Goal: Task Accomplishment & Management: Use online tool/utility

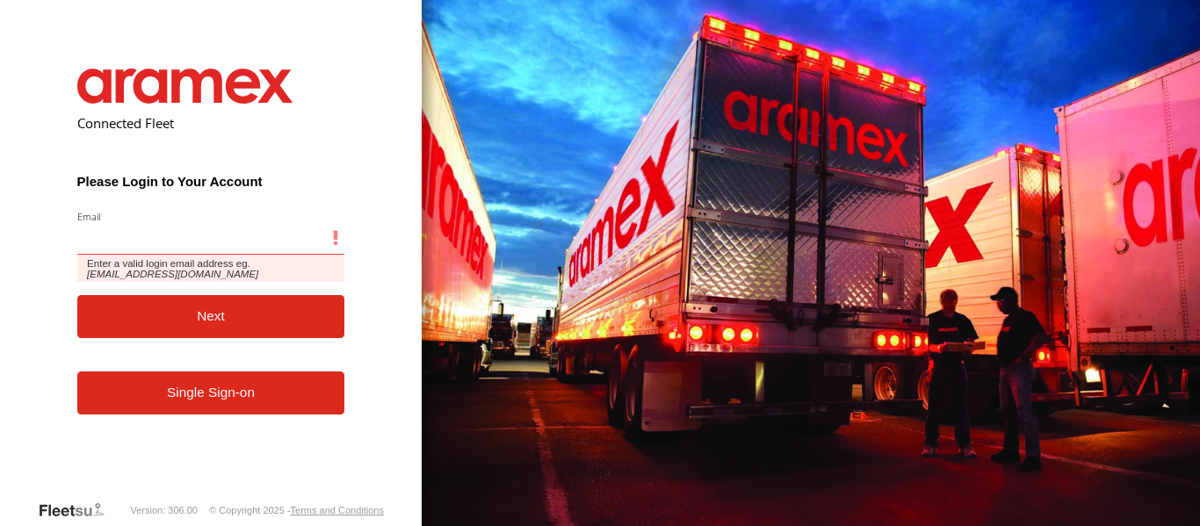
click at [180, 254] on input "Email" at bounding box center [211, 239] width 268 height 32
type input "**********"
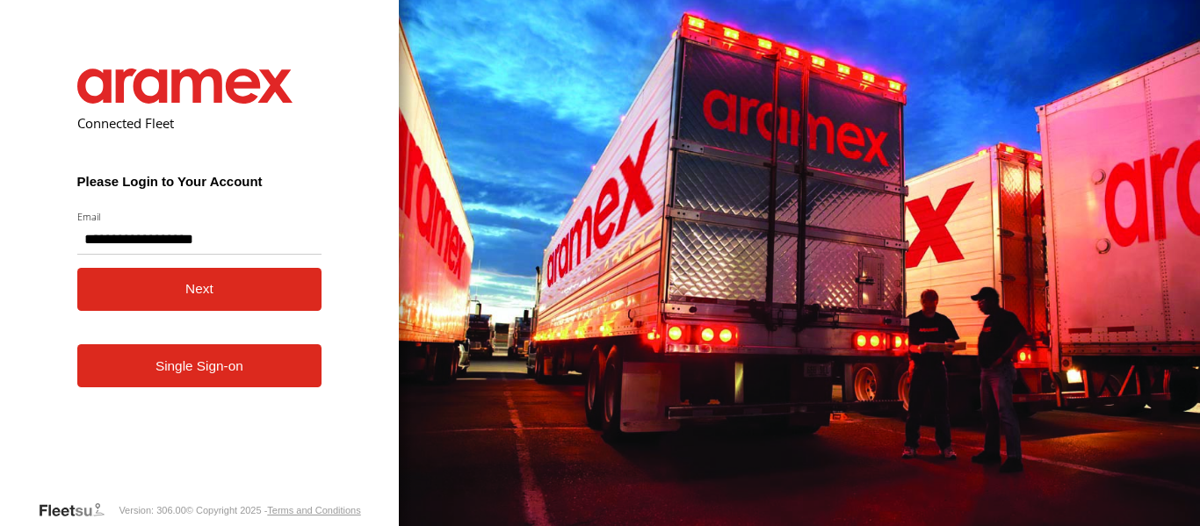
click at [170, 286] on button "Next" at bounding box center [199, 289] width 245 height 43
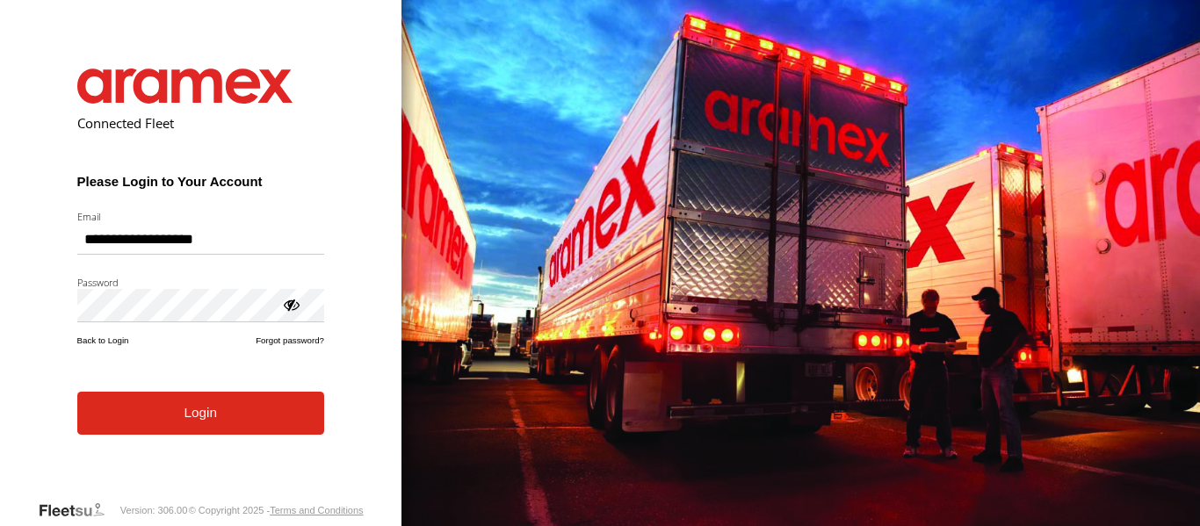
click at [193, 429] on button "Login" at bounding box center [200, 413] width 247 height 43
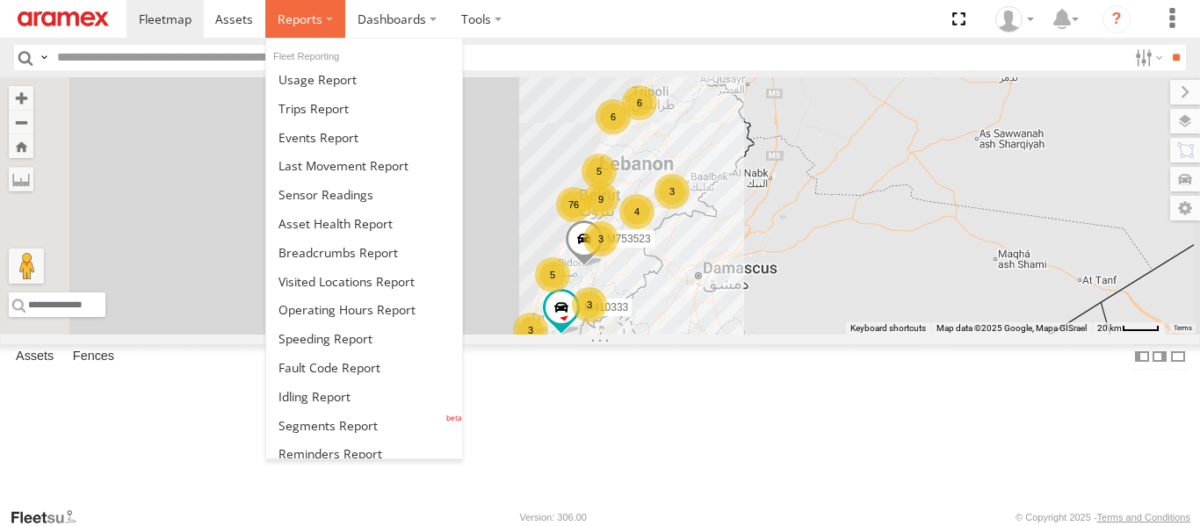
click at [303, 19] on span at bounding box center [300, 19] width 45 height 17
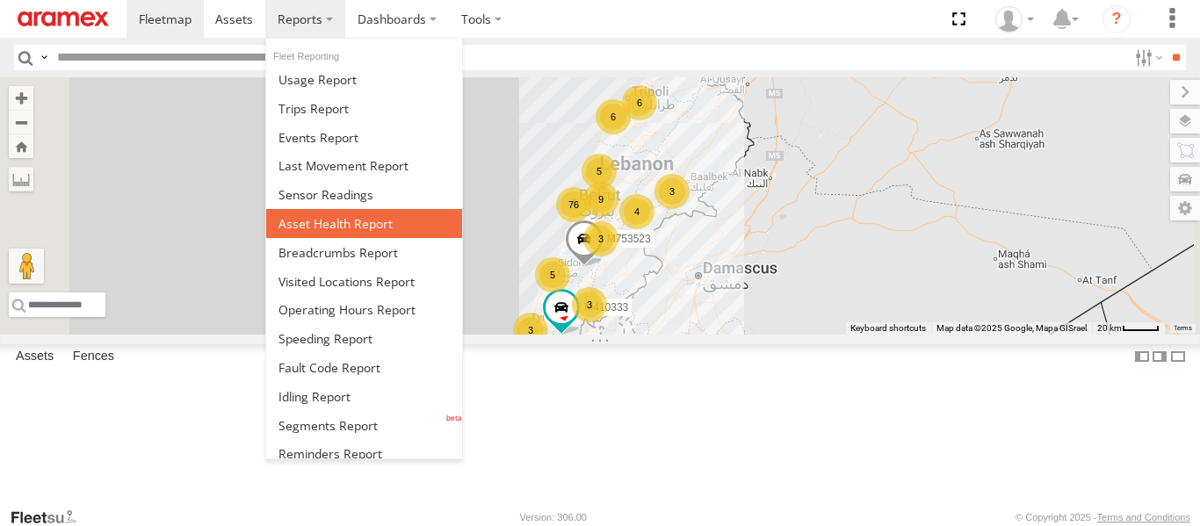
click at [351, 226] on span at bounding box center [336, 223] width 114 height 17
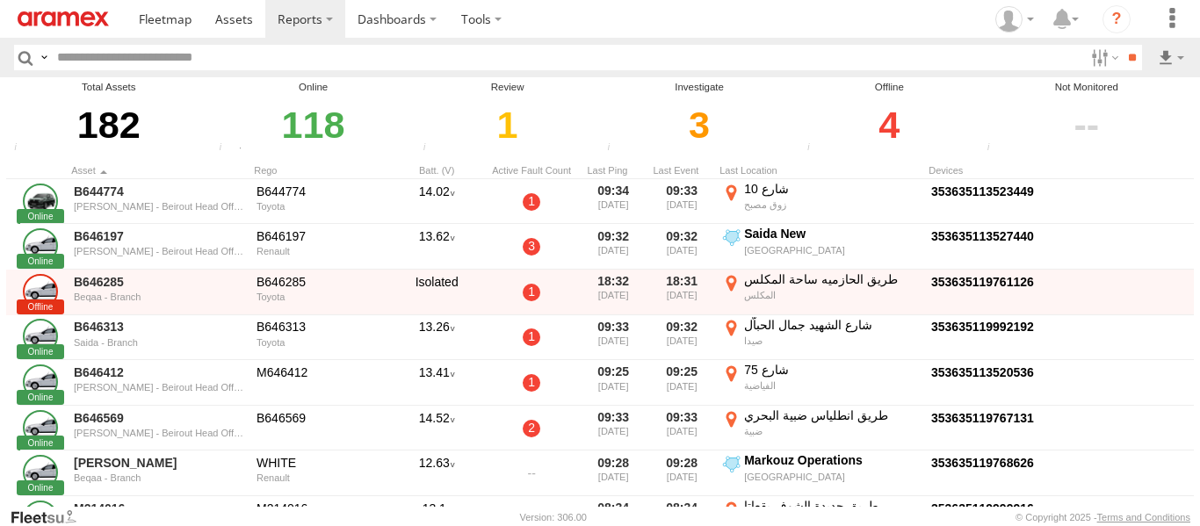
click at [895, 122] on div "4" at bounding box center [889, 125] width 175 height 61
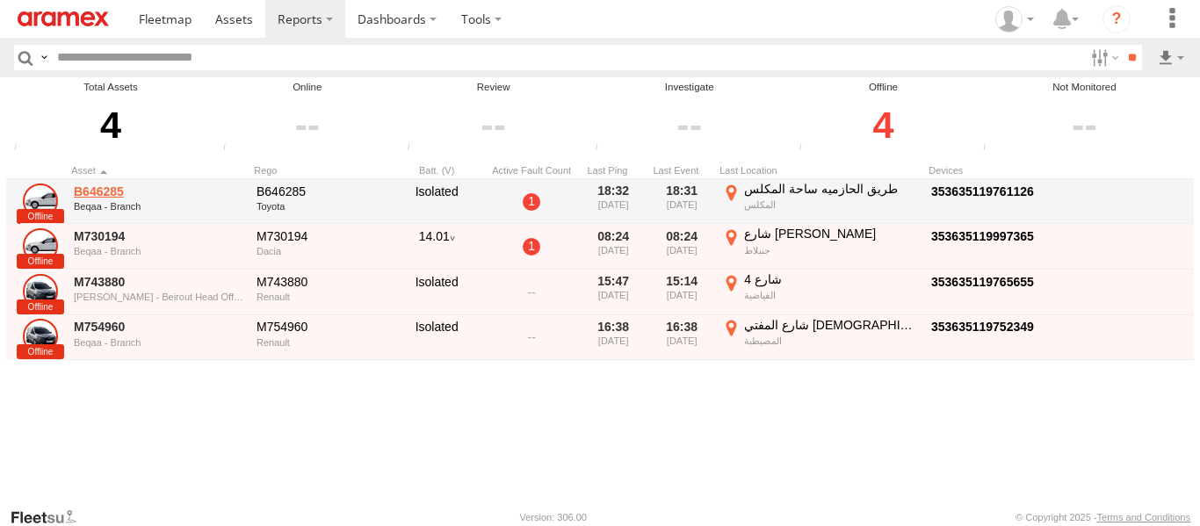
click at [108, 190] on link "B646285" at bounding box center [159, 192] width 170 height 16
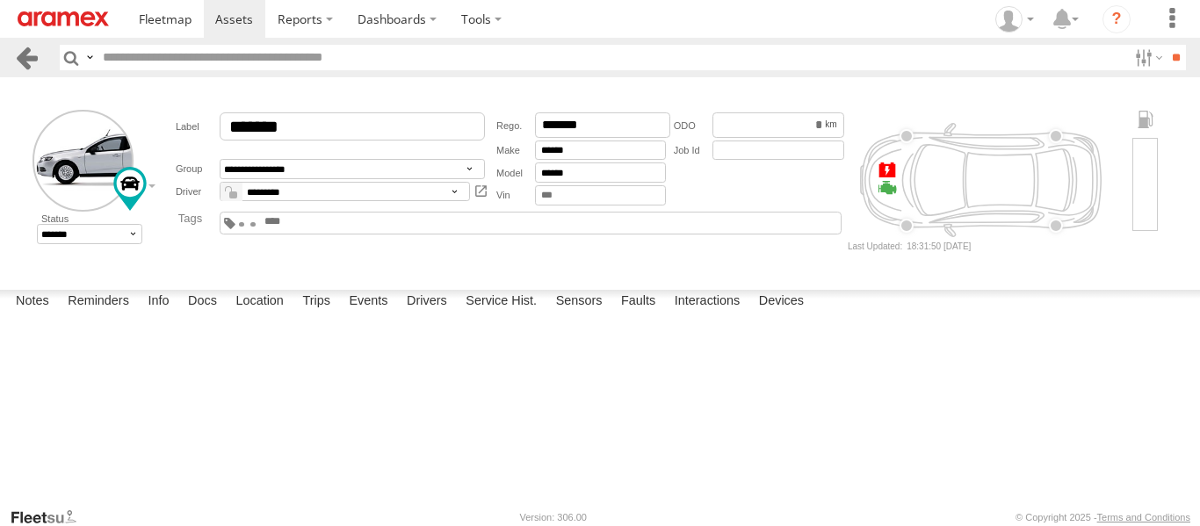
click at [35, 51] on link at bounding box center [26, 57] width 25 height 25
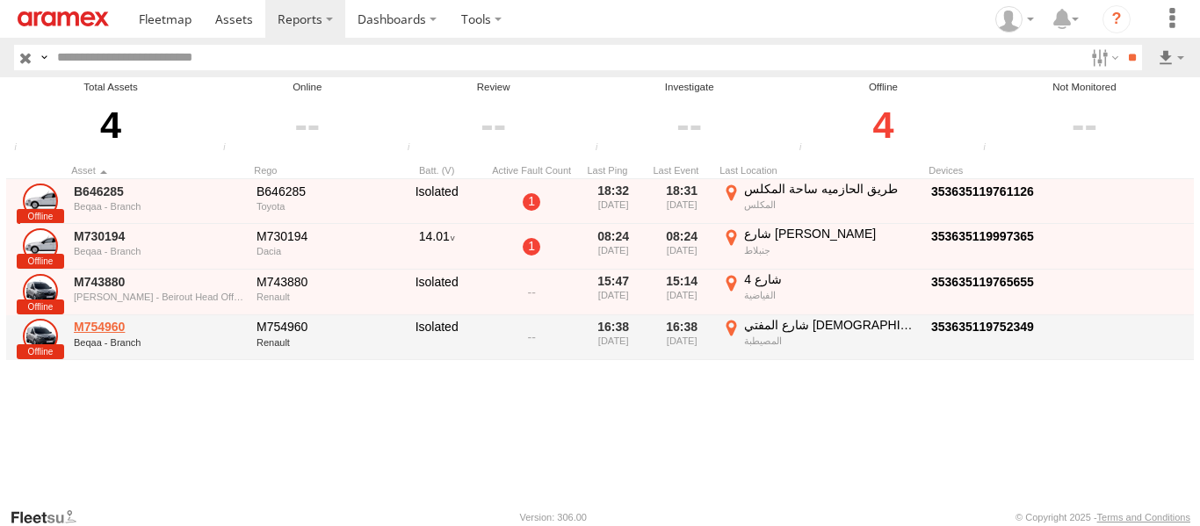
click at [112, 328] on link "M754960" at bounding box center [159, 327] width 170 height 16
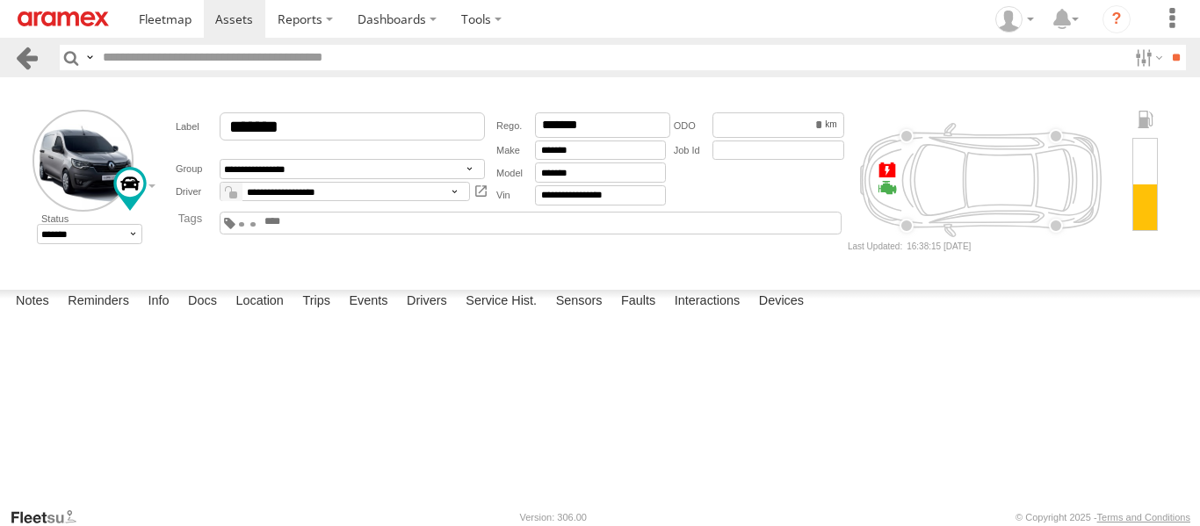
click at [23, 60] on link at bounding box center [26, 57] width 25 height 25
